Goal: Check status: Check status

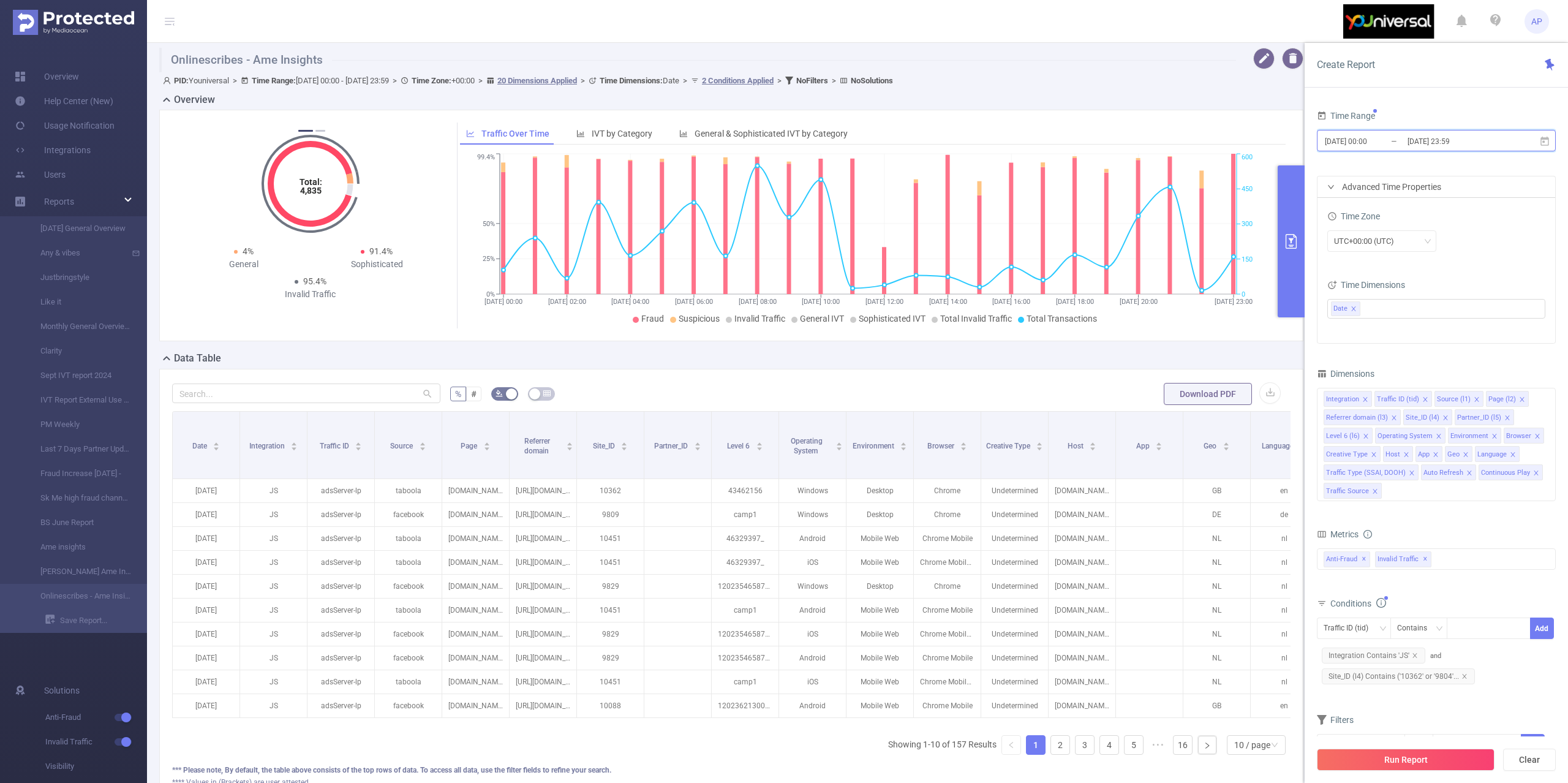
click at [1532, 136] on span "[DATE] 00:00 _ [DATE] 23:59" at bounding box center [1435, 141] width 239 height 22
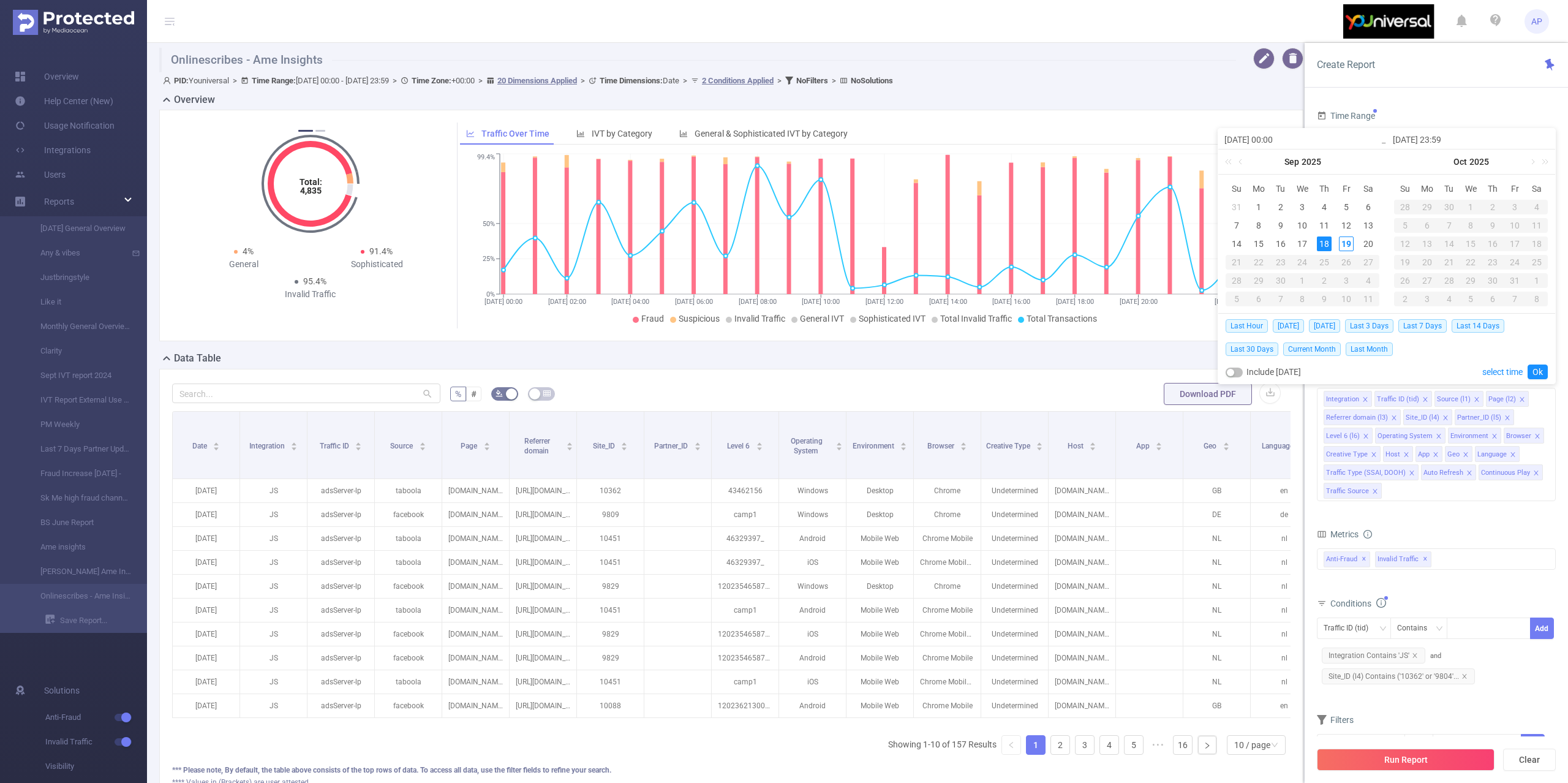
click at [1541, 136] on input "[DATE] 23:59" at bounding box center [1471, 140] width 156 height 15
click at [1295, 331] on span "[DATE]" at bounding box center [1288, 326] width 31 height 13
type input "[DATE] 00:00"
type input "[DATE] 23:59"
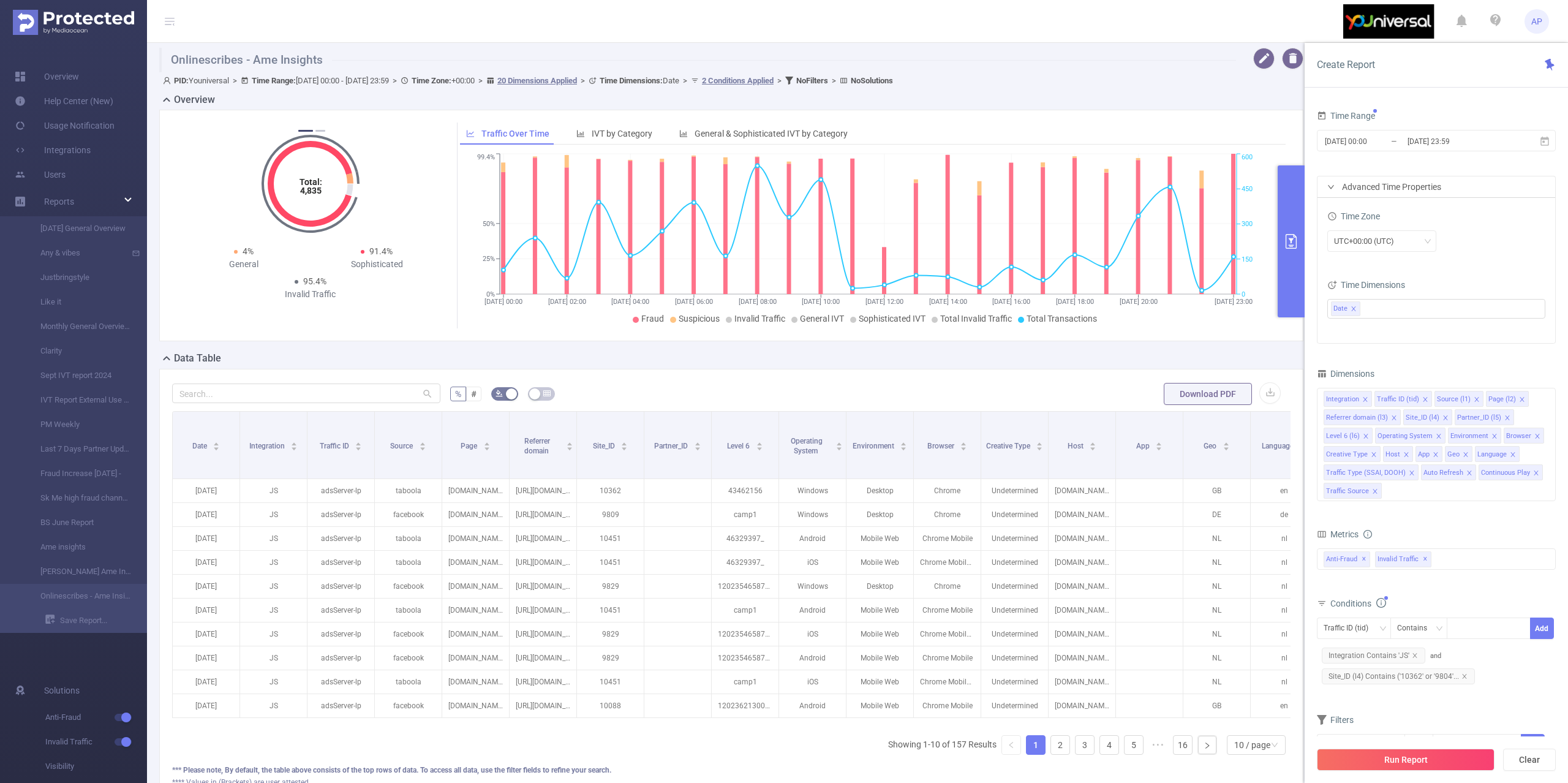
click at [1296, 331] on div "Overview Total: 4,835 Total: 4,835 94.2% Fraudulent 1.3% Suspicious 95.5% Inval…" at bounding box center [736, 222] width 1154 height 258
click at [1541, 136] on span "[DATE] 00:00 _ [DATE] 23:59" at bounding box center [1435, 141] width 239 height 22
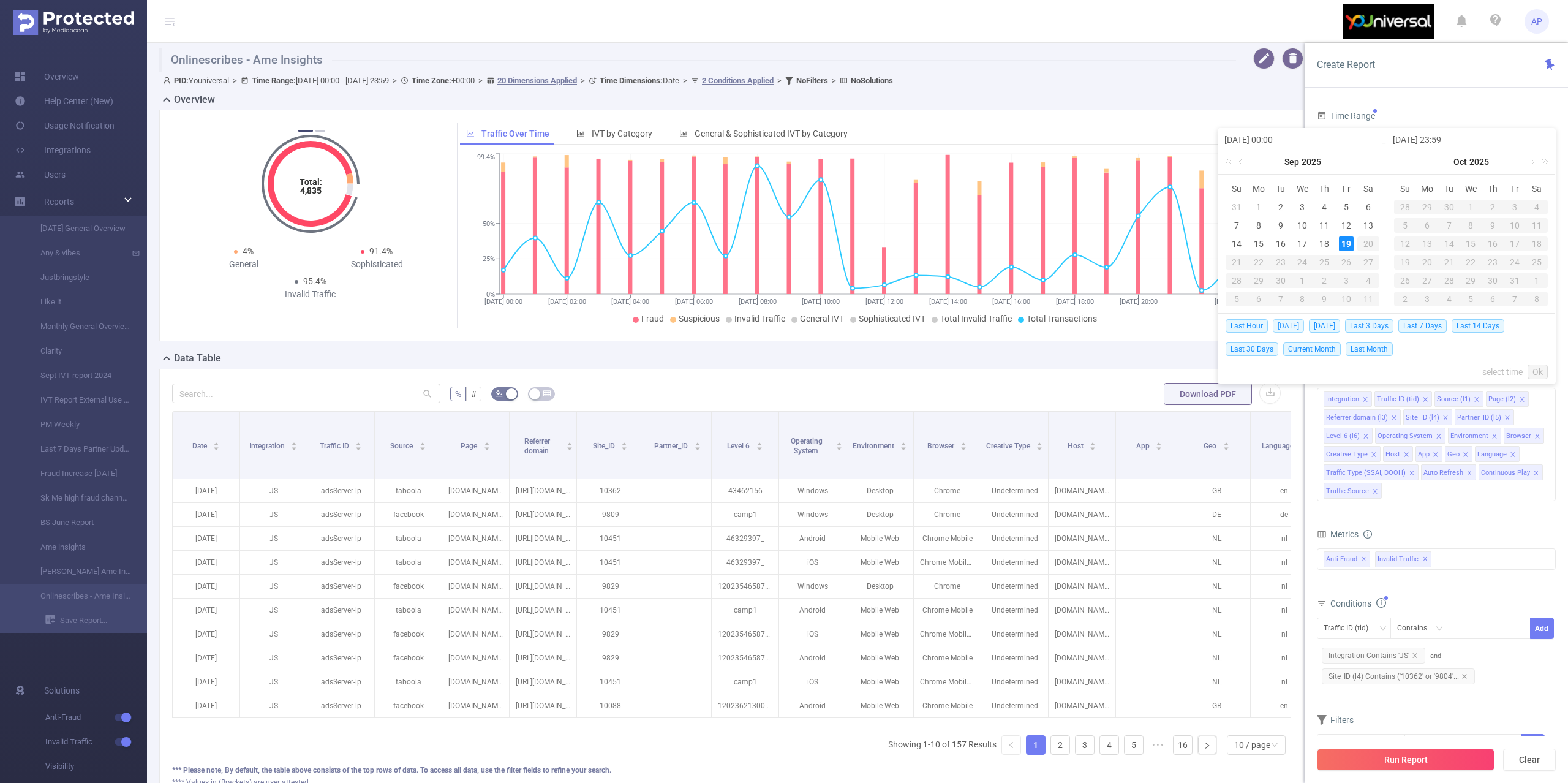
click at [1300, 324] on span "[DATE]" at bounding box center [1288, 326] width 31 height 13
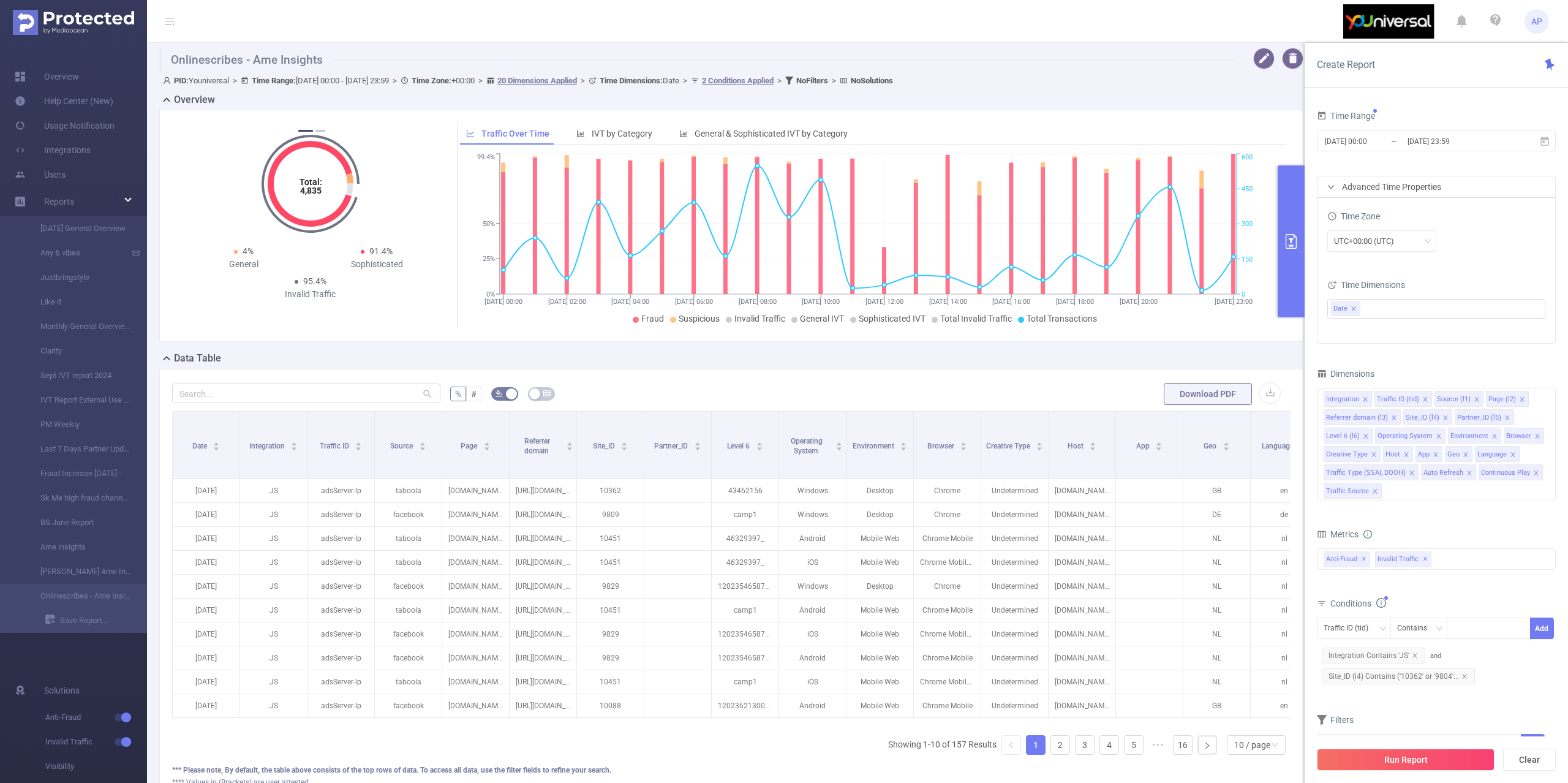
click at [1448, 748] on div "Run Report Clear" at bounding box center [1436, 759] width 263 height 46
click at [1438, 755] on button "Run Report" at bounding box center [1405, 760] width 178 height 22
